Goal: Information Seeking & Learning: Learn about a topic

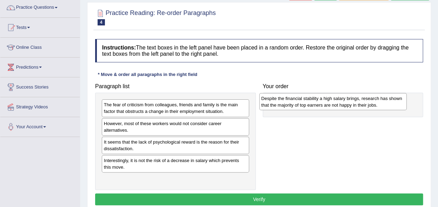
drag, startPoint x: 205, startPoint y: 155, endPoint x: 362, endPoint y: 100, distance: 166.8
click at [362, 100] on div "Despite the financial stability a high salary brings, research has shown that t…" at bounding box center [332, 101] width 147 height 17
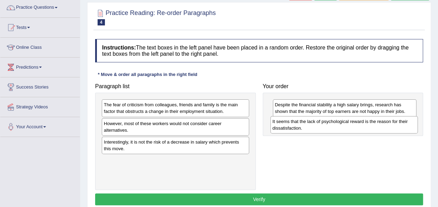
drag, startPoint x: 184, startPoint y: 139, endPoint x: 352, endPoint y: 126, distance: 169.3
click at [352, 126] on div "It seems that the lack of psychological reward is the reason for their dissatis…" at bounding box center [344, 124] width 147 height 17
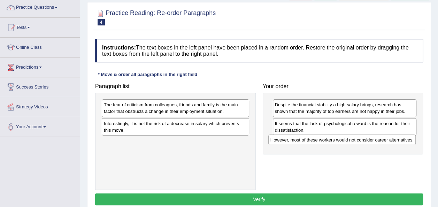
drag, startPoint x: 210, startPoint y: 126, endPoint x: 377, endPoint y: 143, distance: 167.5
click at [377, 143] on div "However, most of these workers would not consider career alternatives." at bounding box center [341, 140] width 147 height 10
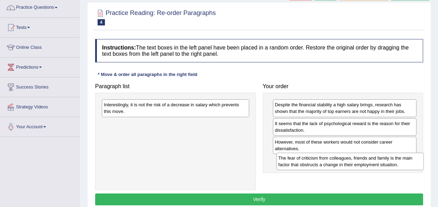
drag, startPoint x: 226, startPoint y: 110, endPoint x: 401, endPoint y: 163, distance: 182.6
click at [401, 163] on div "The fear of criticism from colleagues, friends and family is the main factor th…" at bounding box center [349, 161] width 147 height 17
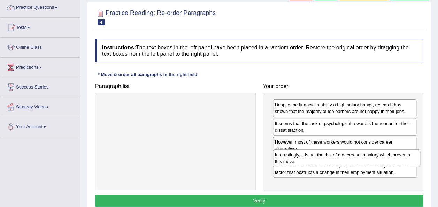
drag, startPoint x: 225, startPoint y: 112, endPoint x: 396, endPoint y: 162, distance: 178.4
click at [396, 162] on div "Interestingly, it is not the risk of a decrease in salary which prevents this m…" at bounding box center [346, 158] width 147 height 17
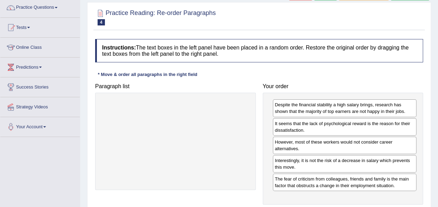
scroll to position [98, 0]
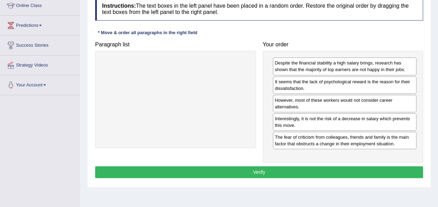
click at [249, 172] on button "Verify" at bounding box center [259, 172] width 328 height 12
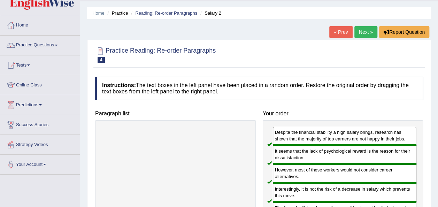
scroll to position [0, 0]
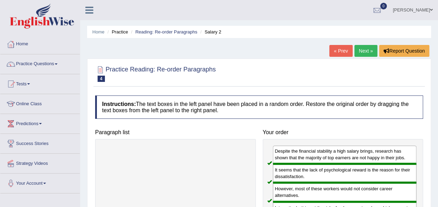
click at [365, 55] on link "Next »" at bounding box center [366, 51] width 23 height 12
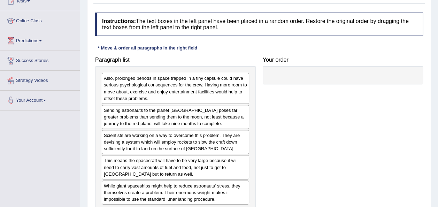
scroll to position [114, 0]
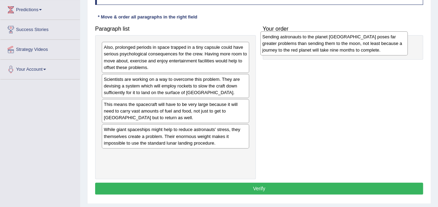
drag, startPoint x: 219, startPoint y: 84, endPoint x: 377, endPoint y: 41, distance: 164.1
click at [377, 41] on div "Sending astronauts to the planet Mars poses far greater problems than sending t…" at bounding box center [333, 43] width 147 height 24
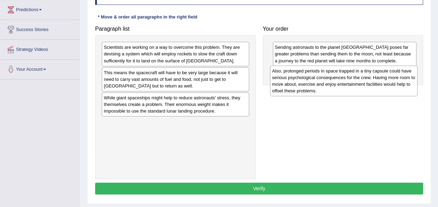
drag, startPoint x: 233, startPoint y: 51, endPoint x: 401, endPoint y: 75, distance: 170.0
click at [401, 75] on div "Also, prolonged periods in space trapped in a tiny capsule could have serious p…" at bounding box center [343, 81] width 147 height 31
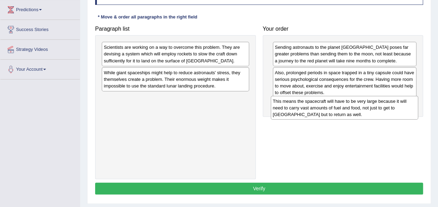
drag, startPoint x: 165, startPoint y: 72, endPoint x: 334, endPoint y: 101, distance: 171.5
click at [334, 101] on div "This means the spacecraft will have to be very large because it will need to ca…" at bounding box center [344, 108] width 147 height 24
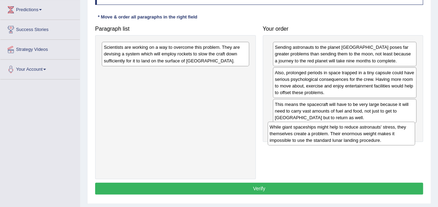
drag, startPoint x: 209, startPoint y: 84, endPoint x: 375, endPoint y: 139, distance: 174.7
click at [375, 139] on div "While giant spaceships might help to reduce astronauts' stress, they themselves…" at bounding box center [341, 134] width 147 height 24
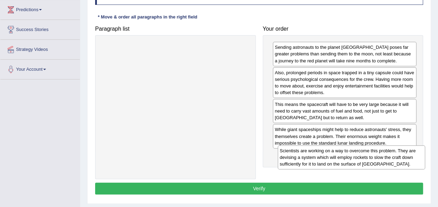
drag, startPoint x: 208, startPoint y: 59, endPoint x: 384, endPoint y: 163, distance: 204.4
click at [384, 163] on div "Scientists are working on a way to overcome this problem. They are devising a s…" at bounding box center [351, 157] width 147 height 24
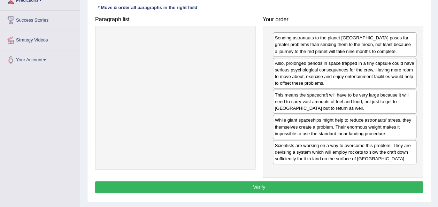
scroll to position [124, 0]
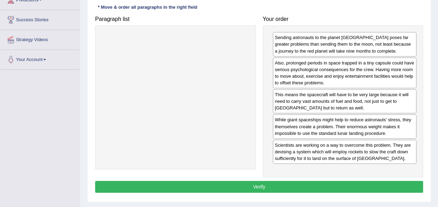
click at [264, 185] on button "Verify" at bounding box center [259, 187] width 328 height 12
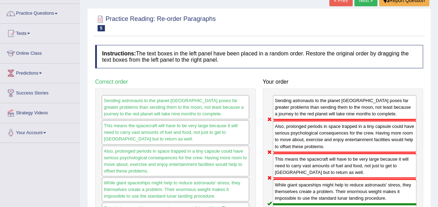
scroll to position [13, 0]
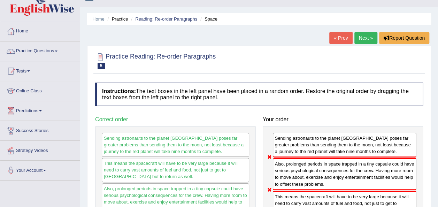
click at [357, 38] on link "Next »" at bounding box center [366, 38] width 23 height 12
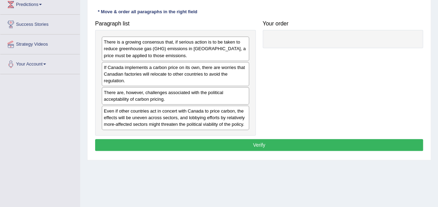
scroll to position [119, 0]
drag, startPoint x: 197, startPoint y: 36, endPoint x: 282, endPoint y: 31, distance: 85.9
click at [282, 31] on div "Paragraph list There is a growing consensus that, if serious action is to be ta…" at bounding box center [259, 76] width 335 height 119
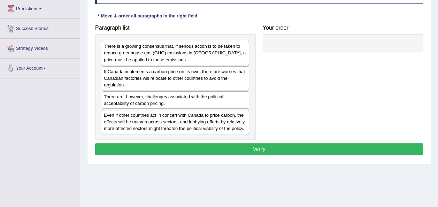
scroll to position [114, 0]
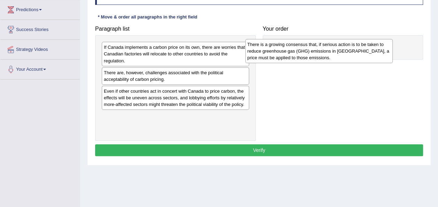
drag, startPoint x: 232, startPoint y: 56, endPoint x: 376, endPoint y: 53, distance: 143.7
click at [376, 53] on div "There is a growing consensus that, if serious action is to be taken to reduce g…" at bounding box center [318, 51] width 147 height 24
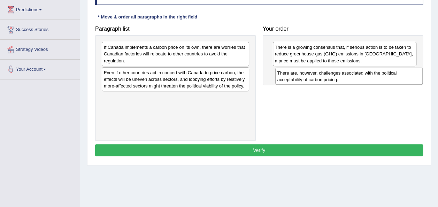
drag, startPoint x: 179, startPoint y: 74, endPoint x: 353, endPoint y: 74, distance: 173.6
click at [353, 74] on div "There are, however, challenges associated with the political acceptability of c…" at bounding box center [348, 76] width 147 height 17
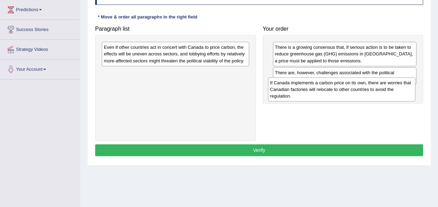
drag, startPoint x: 230, startPoint y: 54, endPoint x: 396, endPoint y: 89, distance: 170.1
click at [396, 89] on div "If Canada implements a carbon price on its own, there are worries that Canadian…" at bounding box center [341, 89] width 147 height 24
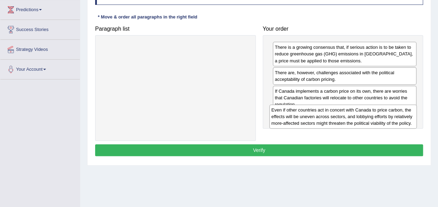
drag, startPoint x: 219, startPoint y: 50, endPoint x: 386, endPoint y: 113, distance: 179.1
click at [386, 113] on div "Even if other countries act in concert with Canada to price carbon, the effects…" at bounding box center [343, 117] width 147 height 24
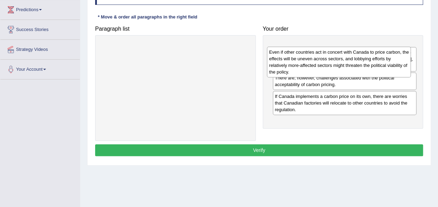
drag, startPoint x: 359, startPoint y: 121, endPoint x: 354, endPoint y: 58, distance: 63.4
click at [354, 58] on div "Even if other countries act in concert with Canada to price carbon, the effects…" at bounding box center [339, 62] width 144 height 31
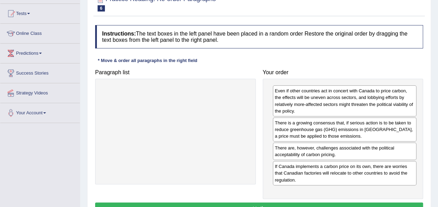
scroll to position [71, 0]
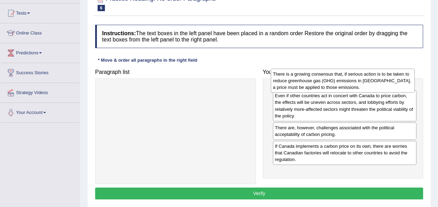
drag, startPoint x: 312, startPoint y: 131, endPoint x: 310, endPoint y: 83, distance: 48.1
click at [310, 83] on div "There is a growing consensus that, if serious action is to be taken to reduce g…" at bounding box center [343, 81] width 144 height 24
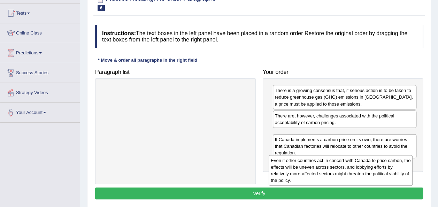
drag, startPoint x: 297, startPoint y: 121, endPoint x: 293, endPoint y: 166, distance: 45.5
click at [293, 166] on div "Even if other countries act in concert with Canada to price carbon, the effects…" at bounding box center [341, 170] width 144 height 31
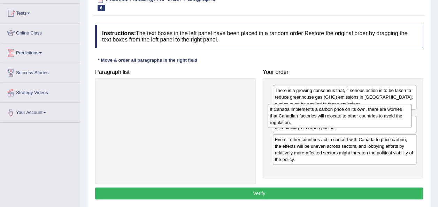
drag, startPoint x: 289, startPoint y: 170, endPoint x: 284, endPoint y: 114, distance: 56.0
click at [284, 114] on div "If Canada implements a carbon price on its own, there are worries that Canadian…" at bounding box center [340, 116] width 144 height 24
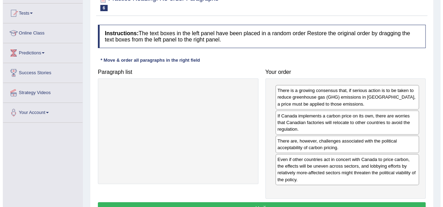
scroll to position [140, 0]
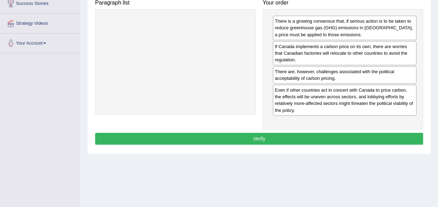
click at [262, 143] on button "Verify" at bounding box center [259, 139] width 328 height 12
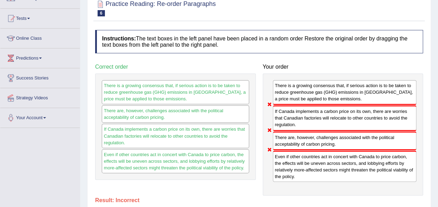
scroll to position [0, 0]
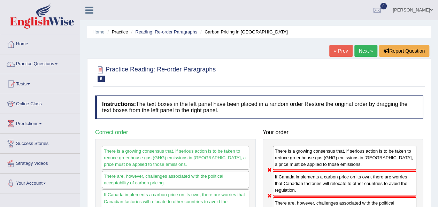
click at [370, 49] on link "Next »" at bounding box center [366, 51] width 23 height 12
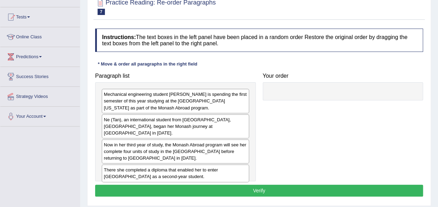
scroll to position [77, 0]
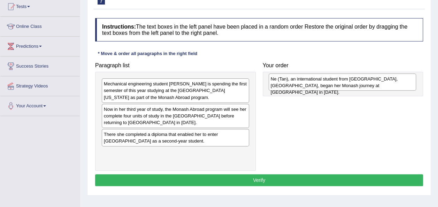
drag, startPoint x: 179, startPoint y: 116, endPoint x: 346, endPoint y: 86, distance: 169.7
click at [346, 86] on div "Ne (Tan), an international student from Shanghai, China, began her Monash journ…" at bounding box center [342, 82] width 147 height 17
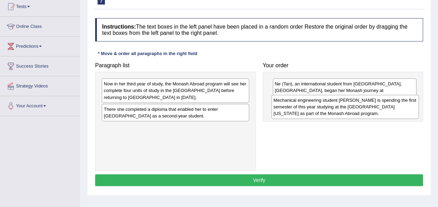
drag, startPoint x: 213, startPoint y: 97, endPoint x: 383, endPoint y: 113, distance: 170.6
click at [383, 113] on div "Mechanical engineering student Ne Tan is spending the first semester of this ye…" at bounding box center [345, 107] width 147 height 24
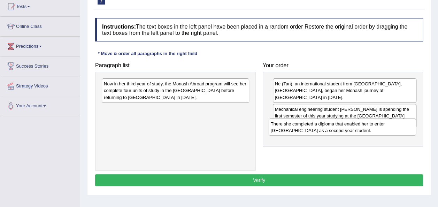
drag, startPoint x: 196, startPoint y: 117, endPoint x: 363, endPoint y: 132, distance: 167.6
click at [363, 132] on div "There she completed a diploma that enabled her to enter Monash University as a …" at bounding box center [342, 127] width 147 height 17
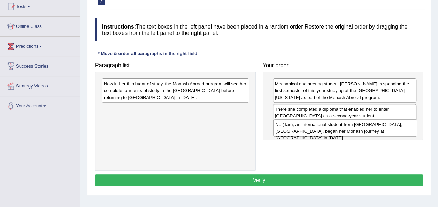
drag, startPoint x: 303, startPoint y: 87, endPoint x: 304, endPoint y: 128, distance: 40.8
click at [304, 128] on div "Ne (Tan), an international student from Shanghai, China, began her Monash journ…" at bounding box center [345, 127] width 144 height 17
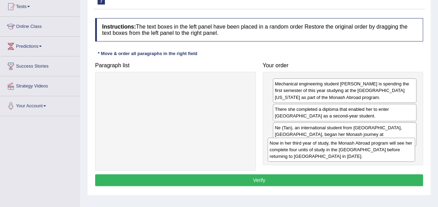
drag, startPoint x: 200, startPoint y: 96, endPoint x: 366, endPoint y: 155, distance: 176.2
click at [366, 155] on div "Now in her third year of study, the Monash Abroad program will see her complete…" at bounding box center [341, 150] width 147 height 24
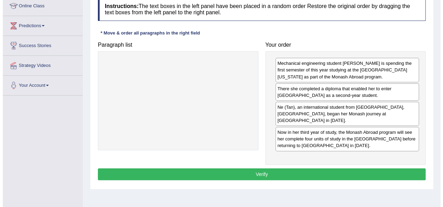
scroll to position [98, 0]
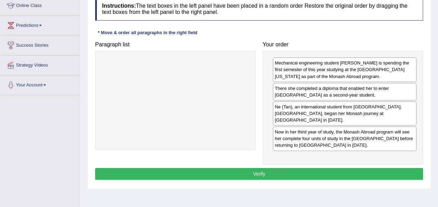
click at [312, 168] on button "Verify" at bounding box center [259, 174] width 328 height 12
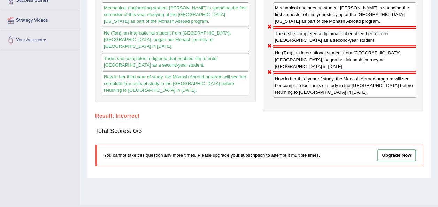
scroll to position [0, 0]
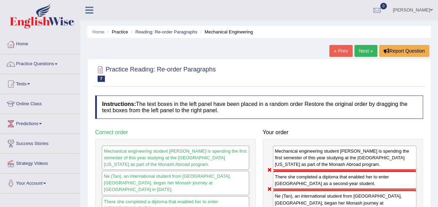
click at [364, 53] on link "Next »" at bounding box center [366, 51] width 23 height 12
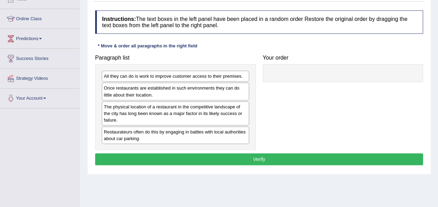
scroll to position [84, 0]
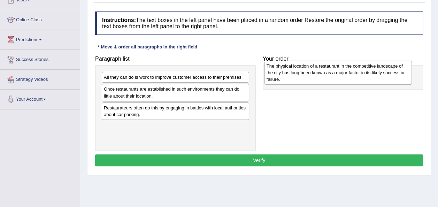
drag, startPoint x: 202, startPoint y: 119, endPoint x: 365, endPoint y: 78, distance: 167.8
click at [365, 78] on div "The physical location of a restaurant in the competitive landscape of the city …" at bounding box center [338, 73] width 147 height 24
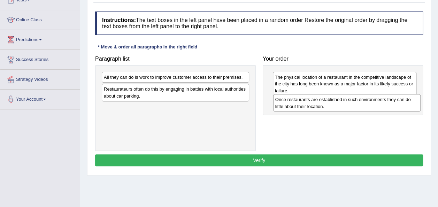
drag, startPoint x: 213, startPoint y: 92, endPoint x: 384, endPoint y: 103, distance: 171.9
click at [384, 103] on div "Once restaurants are established in such environments they can do little about …" at bounding box center [346, 102] width 147 height 17
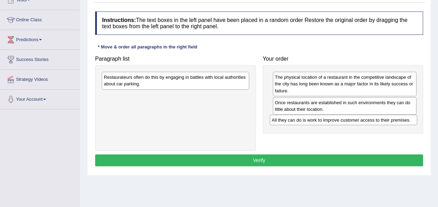
drag, startPoint x: 202, startPoint y: 77, endPoint x: 370, endPoint y: 120, distance: 173.3
click at [370, 120] on div "All they can do is work to improve customer access to their premises." at bounding box center [343, 120] width 147 height 10
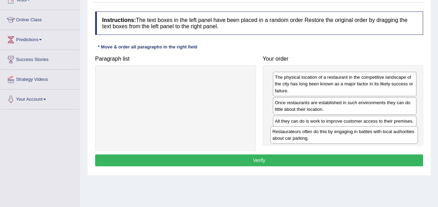
drag, startPoint x: 197, startPoint y: 85, endPoint x: 365, endPoint y: 139, distance: 177.1
click at [365, 139] on div "Restaurateurs often do this by engaging in battles with local authorities about…" at bounding box center [344, 134] width 147 height 17
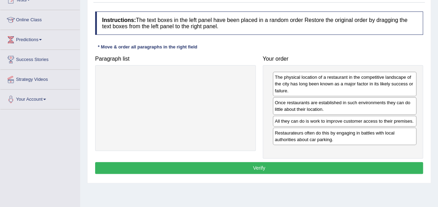
click at [263, 170] on button "Verify" at bounding box center [259, 168] width 328 height 12
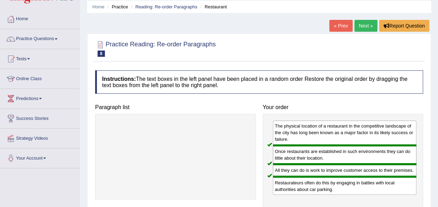
scroll to position [25, 0]
click at [363, 27] on link "Next »" at bounding box center [366, 26] width 23 height 12
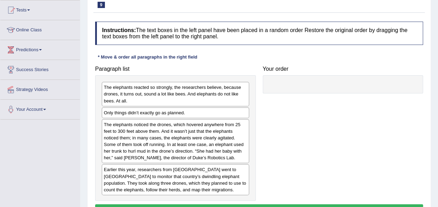
scroll to position [77, 0]
